Goal: Navigation & Orientation: Find specific page/section

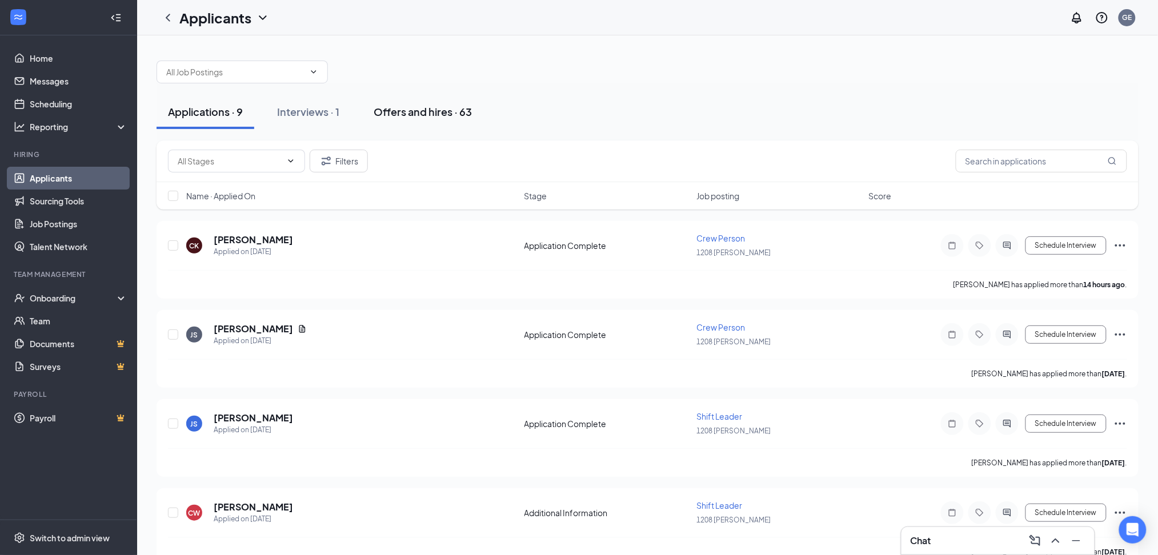
click at [436, 115] on div "Offers and hires · 63" at bounding box center [423, 112] width 98 height 14
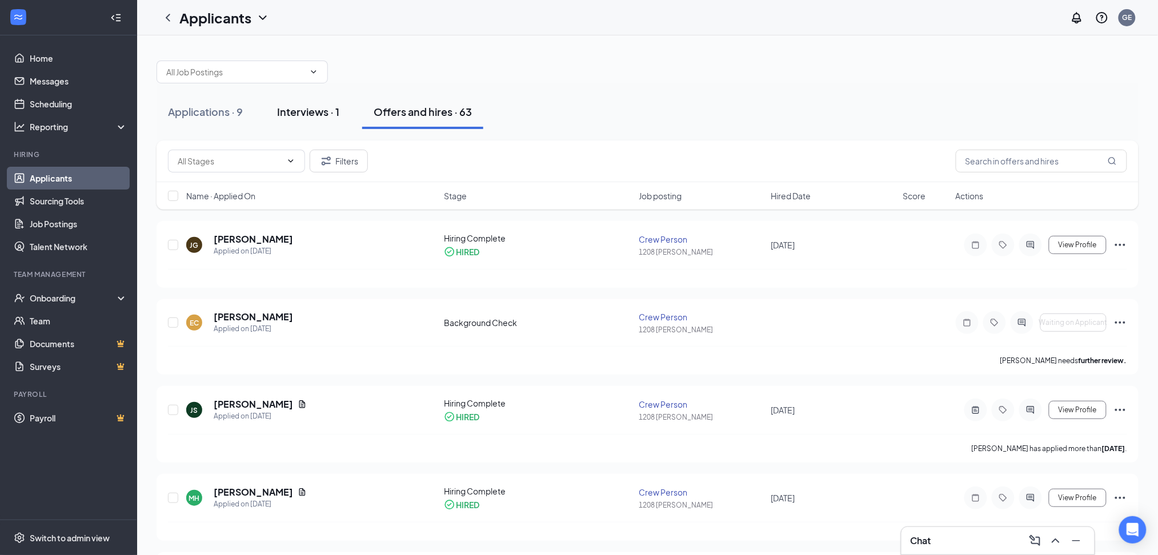
click at [305, 118] on div "Interviews · 1" at bounding box center [308, 112] width 62 height 14
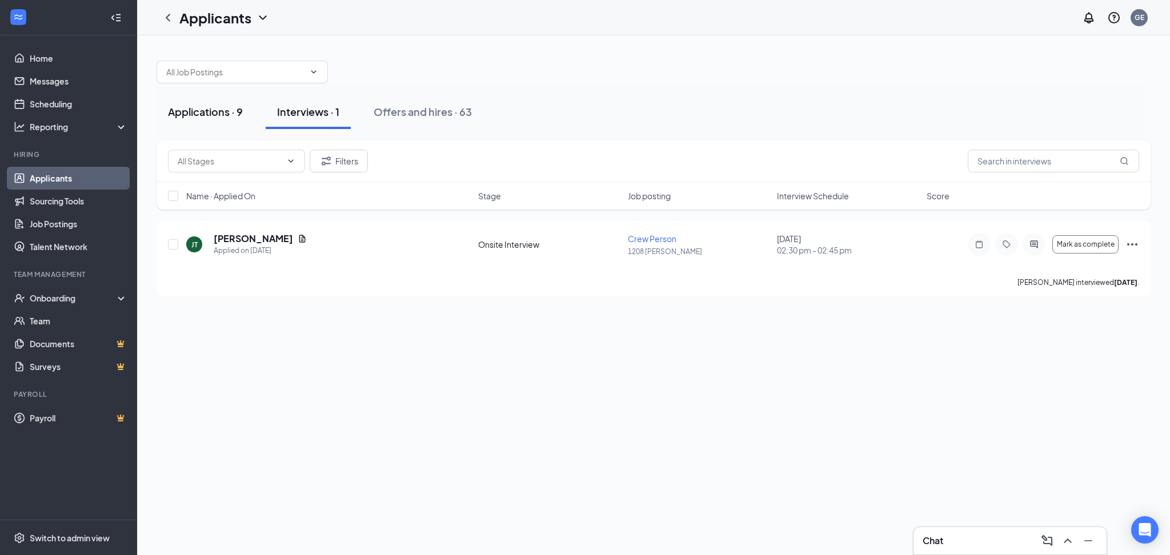
click at [218, 105] on div "Applications · 9" at bounding box center [205, 112] width 75 height 14
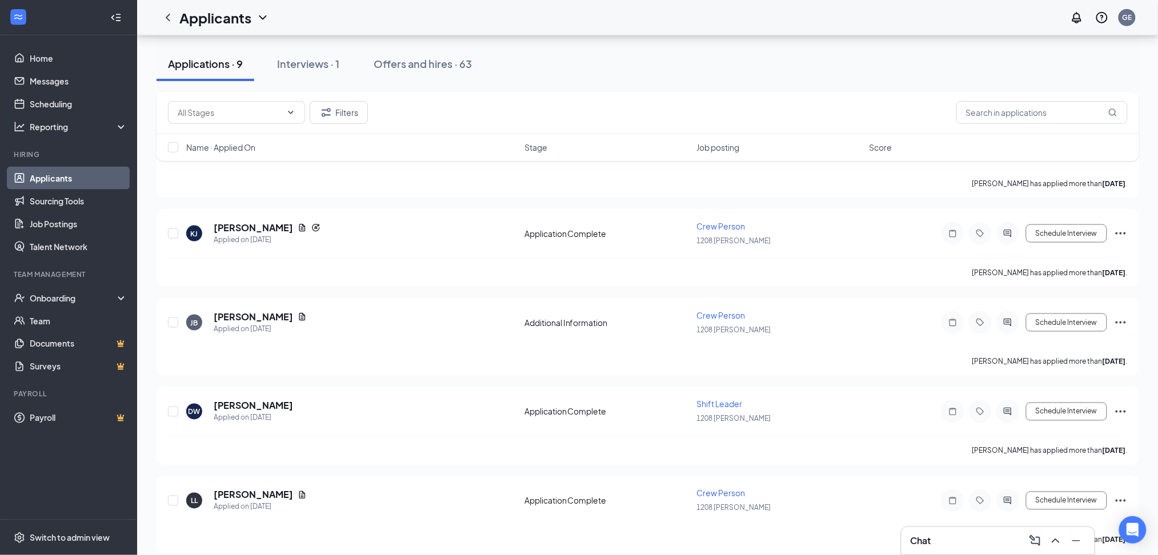
scroll to position [459, 0]
click at [950, 528] on div "Chat" at bounding box center [998, 541] width 175 height 18
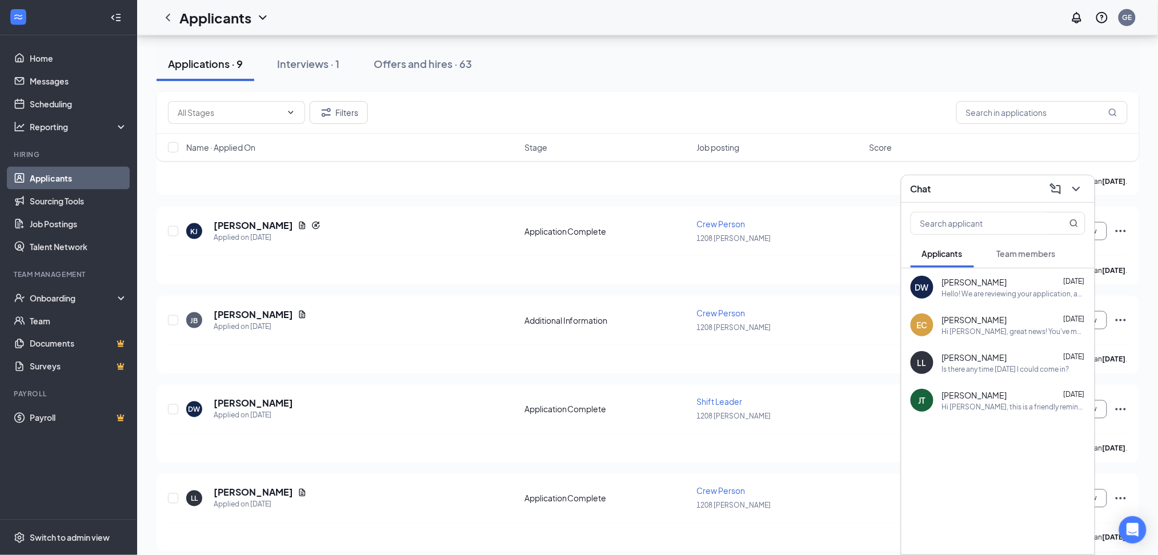
click at [1038, 250] on span "Team members" at bounding box center [1026, 254] width 59 height 10
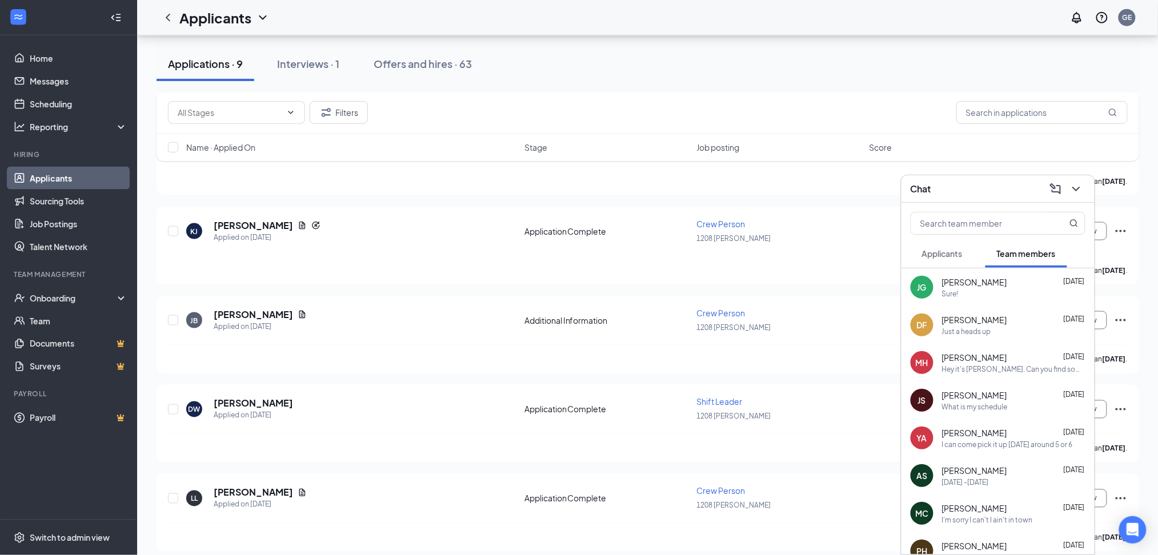
click at [1002, 287] on div "[PERSON_NAME] [DATE]" at bounding box center [1013, 282] width 143 height 11
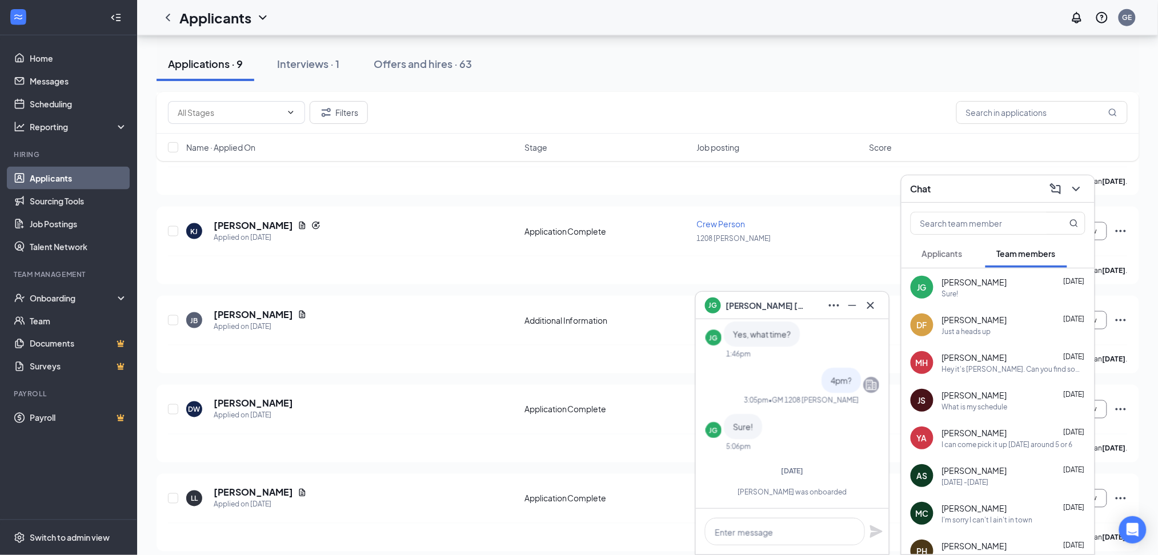
click at [870, 309] on icon "Cross" at bounding box center [871, 306] width 14 height 14
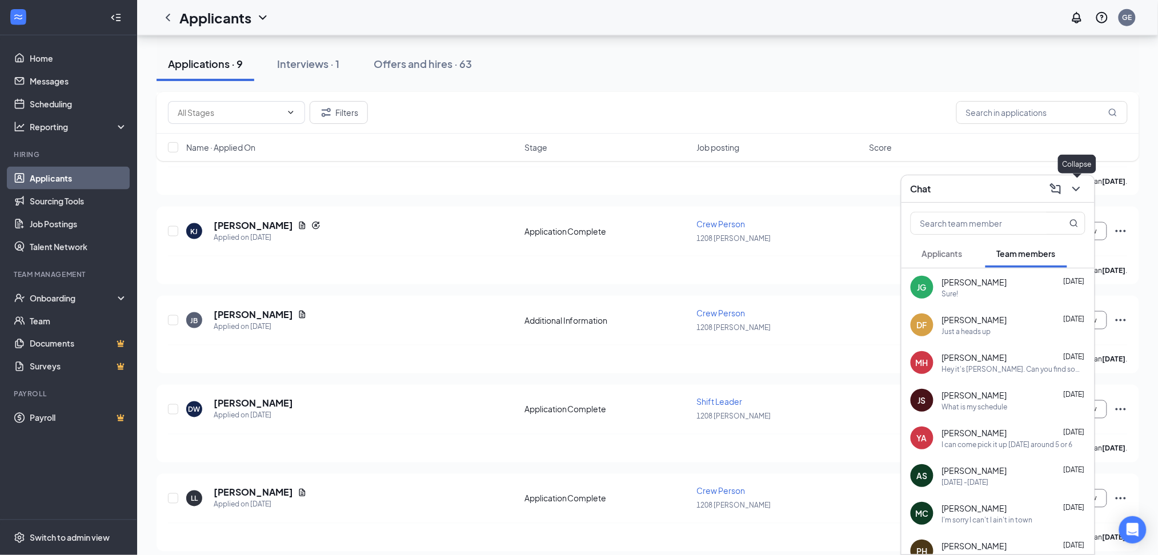
click at [1084, 194] on div at bounding box center [1075, 189] width 21 height 18
